Goal: Information Seeking & Learning: Learn about a topic

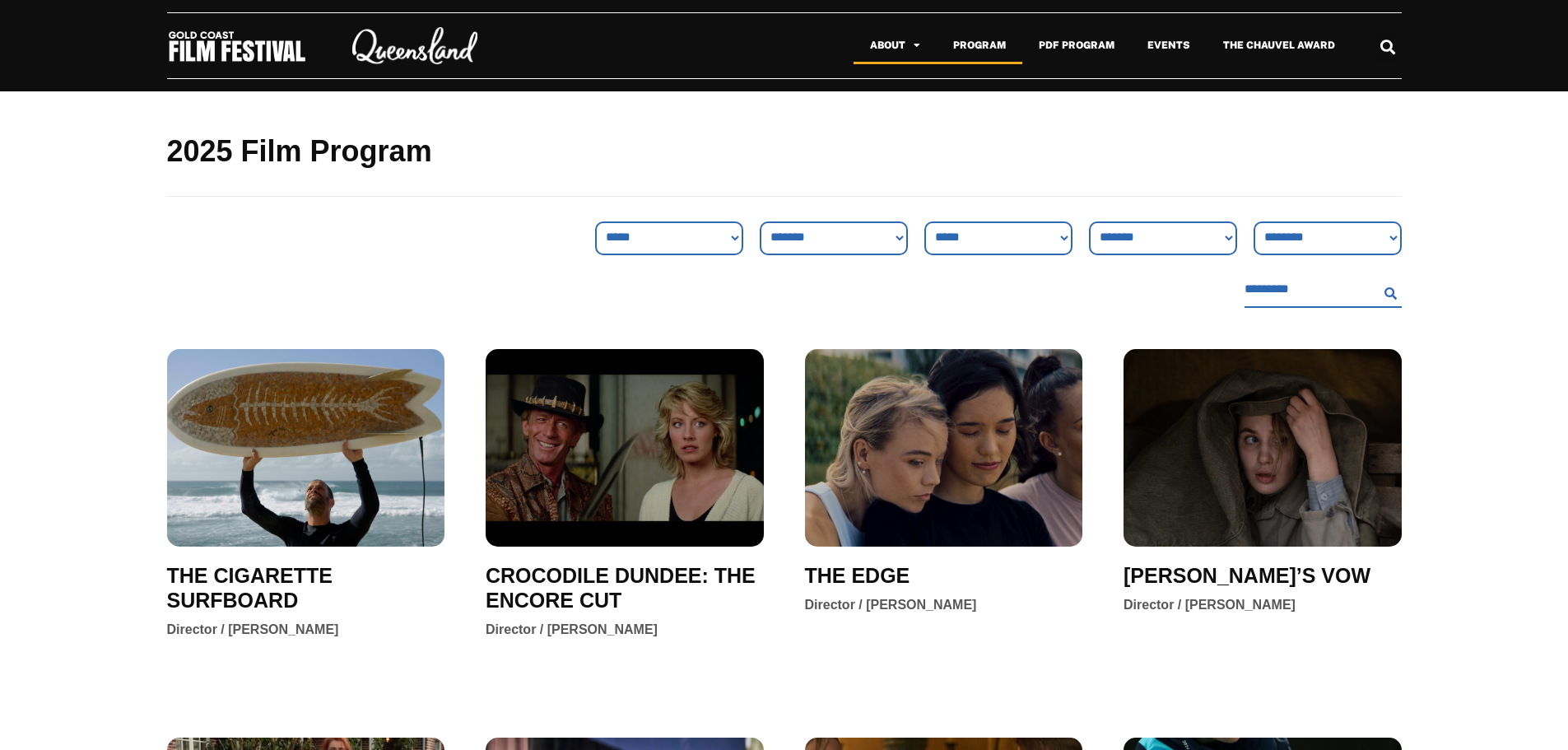
drag, startPoint x: 894, startPoint y: 80, endPoint x: 870, endPoint y: 65, distance: 28.3
click at [873, 65] on header "About About GCFF Partners Donate Program PDF Program Events The Chauvel Award A…" at bounding box center [784, 45] width 1568 height 92
click at [869, 177] on div "2025 Film Program" at bounding box center [784, 156] width 1234 height 130
click at [862, 167] on h2 "2025 Film Program" at bounding box center [784, 152] width 1234 height 39
drag, startPoint x: 889, startPoint y: 178, endPoint x: 894, endPoint y: 168, distance: 11.2
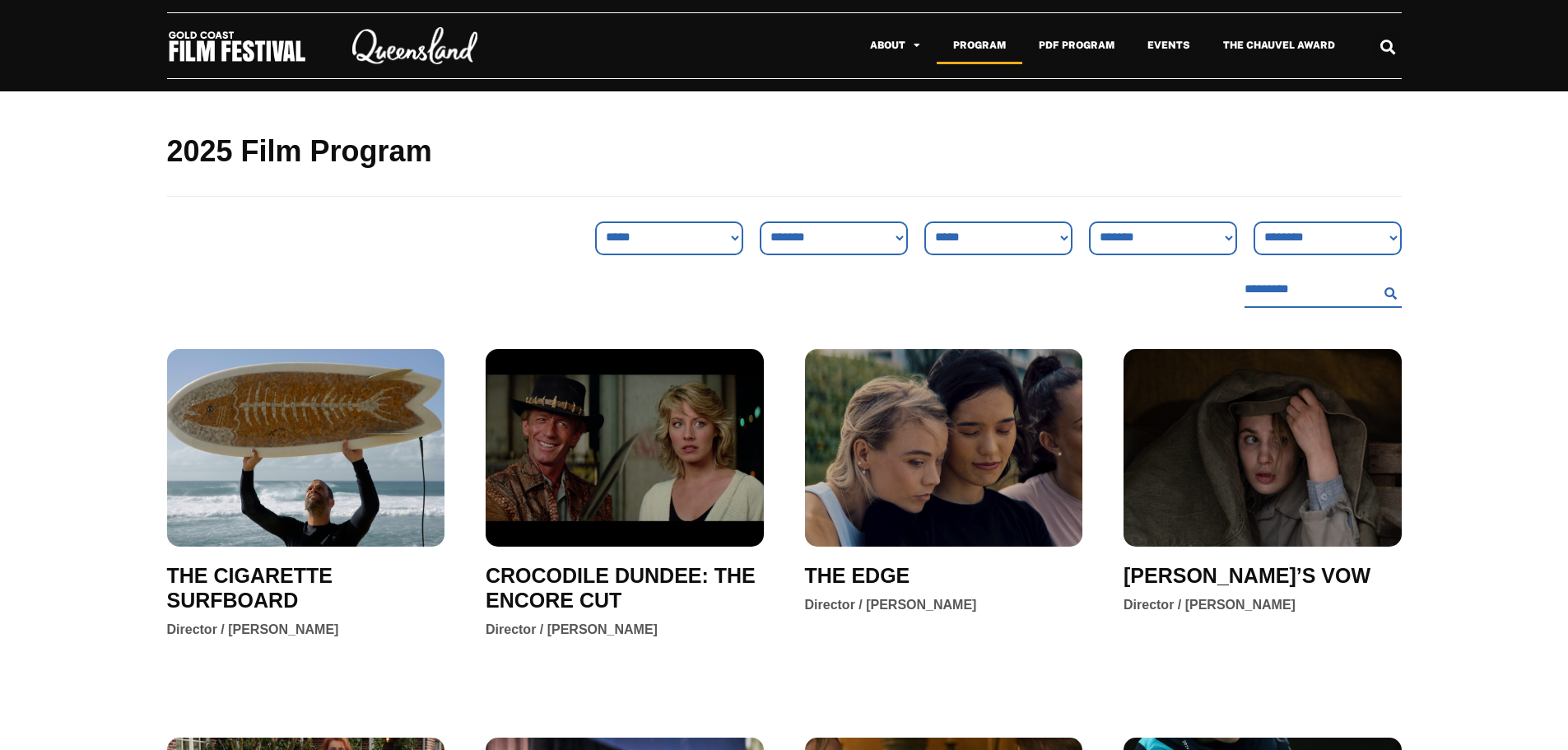
click at [894, 168] on div "2025 Film Program" at bounding box center [784, 156] width 1234 height 130
click at [887, 167] on h2 "2025 Film Program" at bounding box center [784, 152] width 1234 height 39
click at [886, 161] on h2 "2025 Film Program" at bounding box center [784, 152] width 1234 height 39
click at [268, 38] on img at bounding box center [237, 46] width 140 height 33
